Goal: Information Seeking & Learning: Learn about a topic

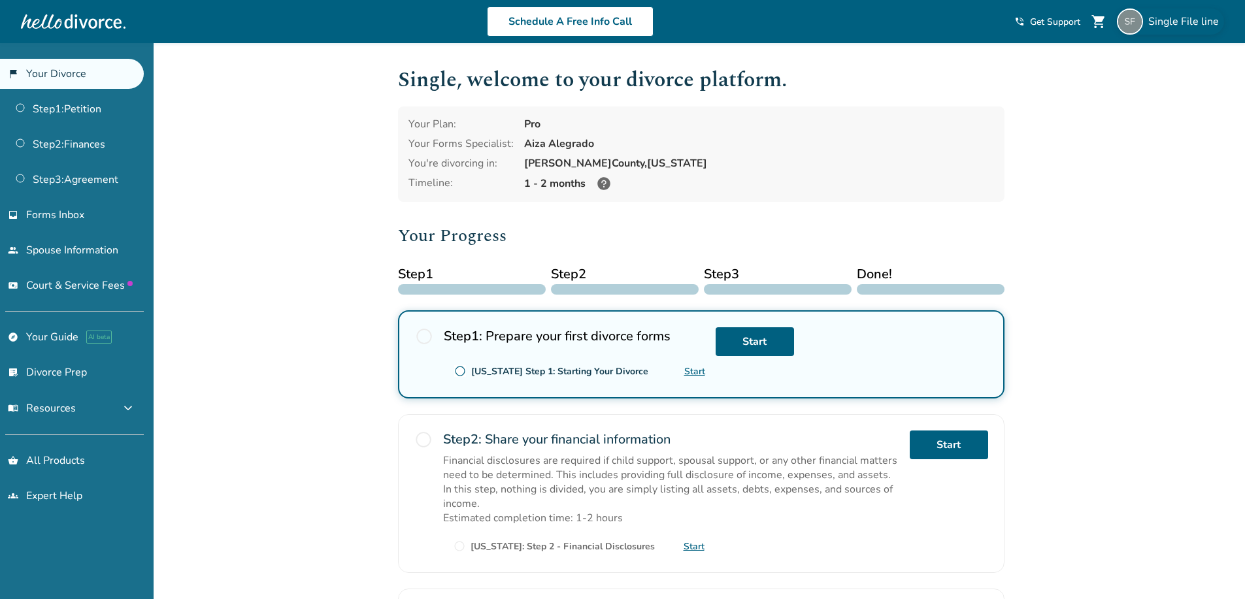
click at [1160, 22] on span "Single File line" at bounding box center [1186, 21] width 76 height 14
